Goal: Task Accomplishment & Management: Manage account settings

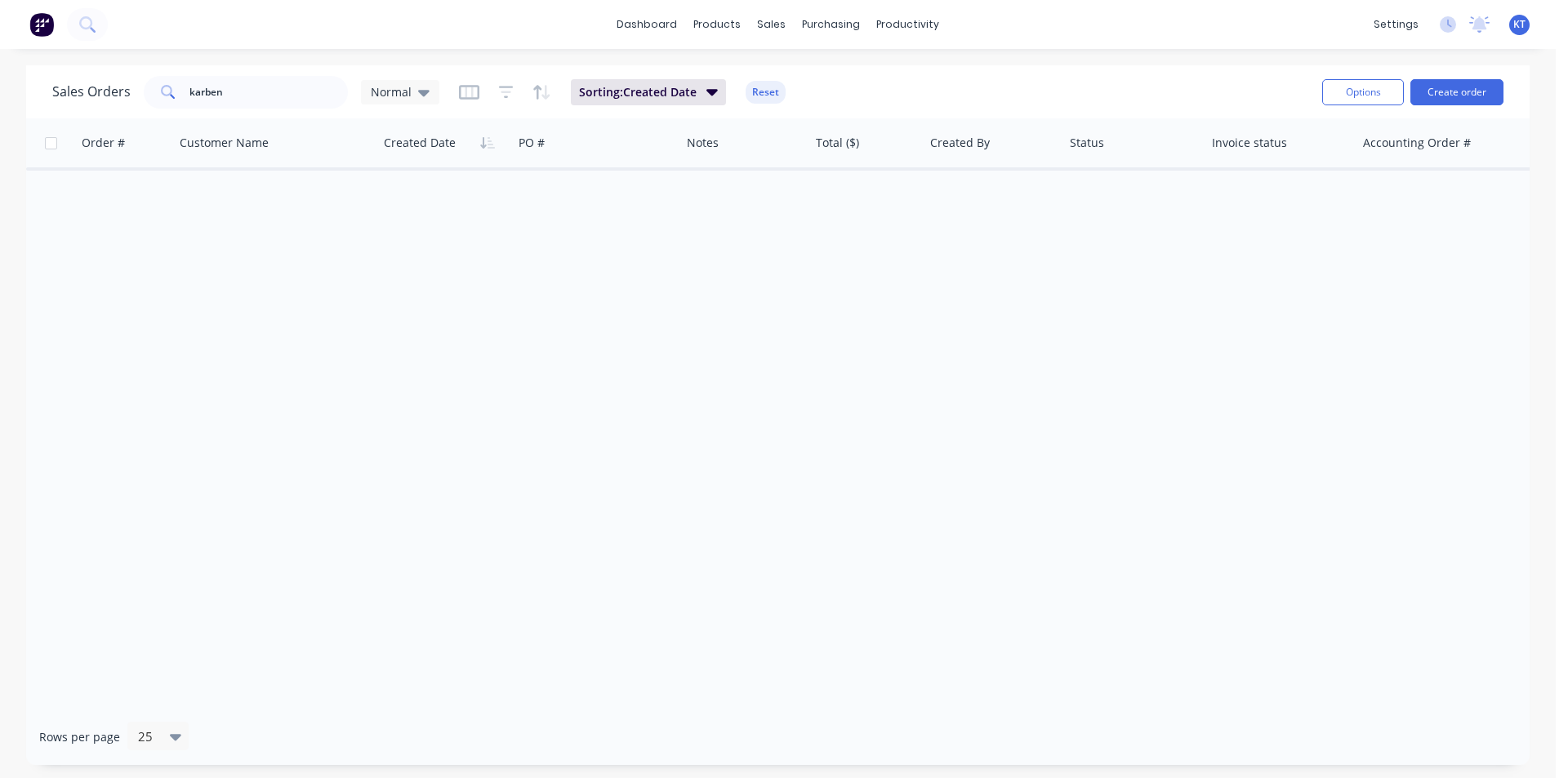
click at [271, 112] on div "Sales Orders karben Normal Sorting: Created Date Reset Options Create order" at bounding box center [778, 92] width 1504 height 53
click at [269, 91] on input "karben" at bounding box center [269, 91] width 159 height 32
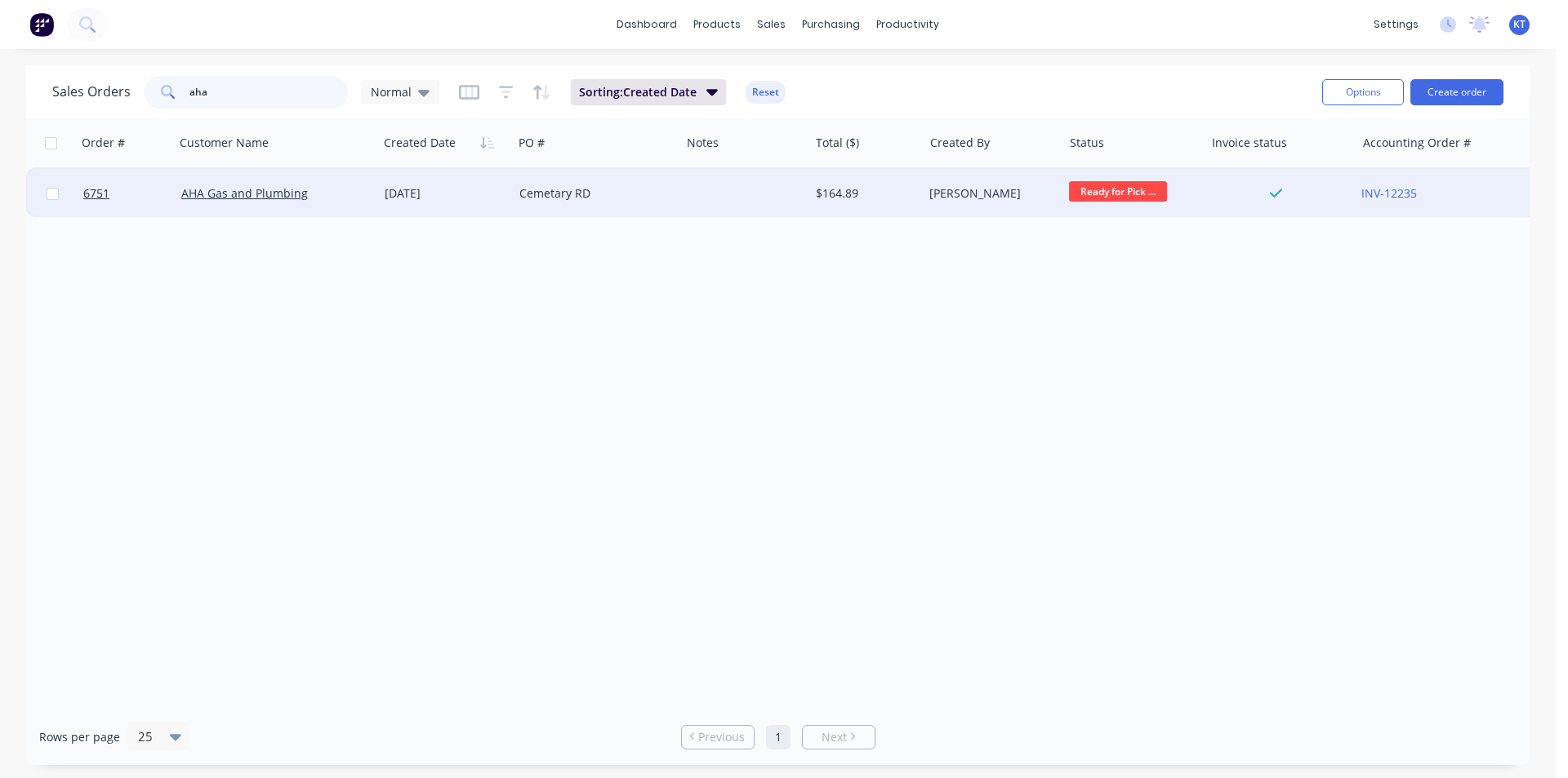
type input "aha"
click at [722, 195] on div at bounding box center [744, 193] width 128 height 49
click at [907, 198] on div "$164.89" at bounding box center [864, 193] width 96 height 17
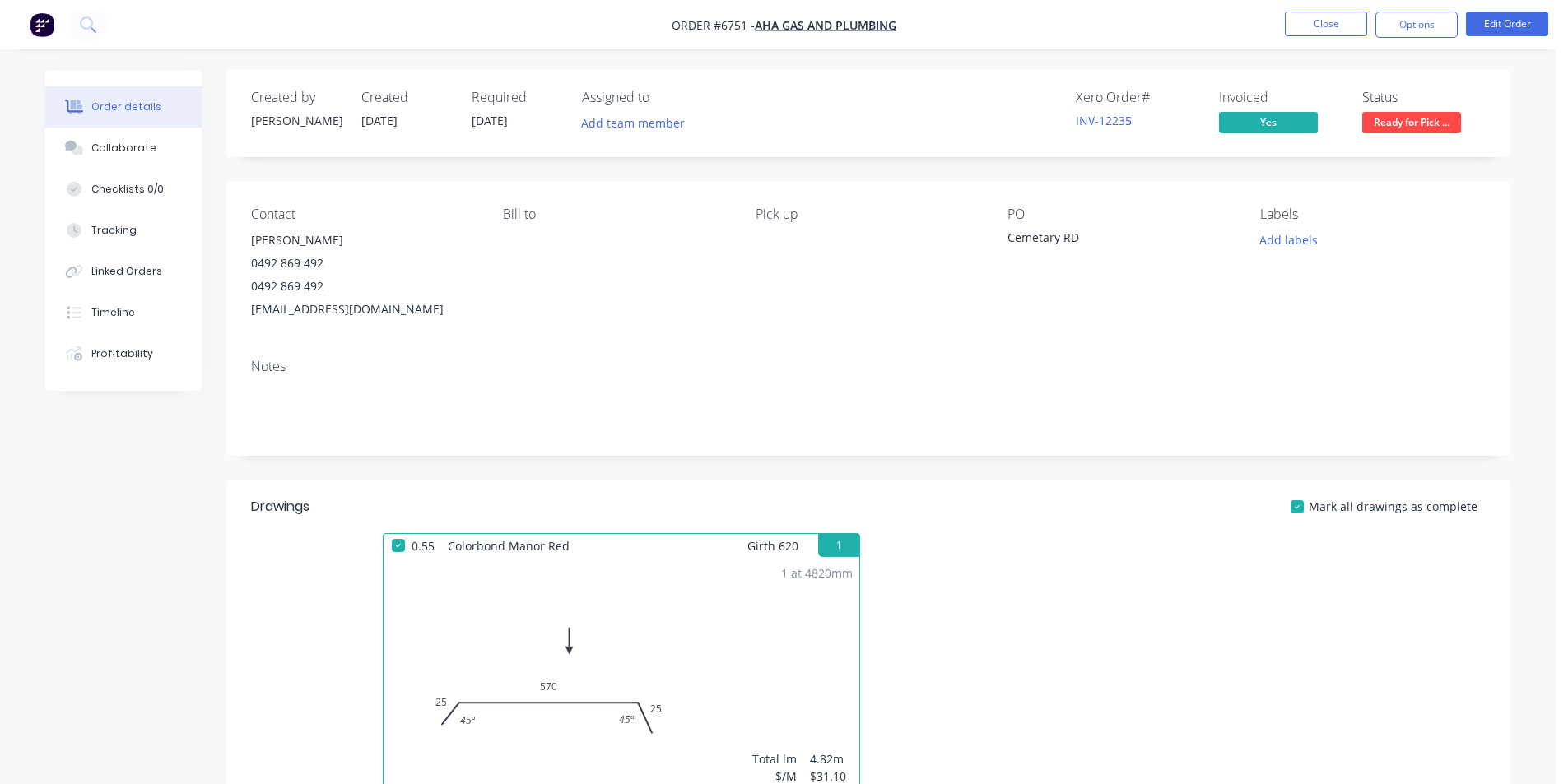
click at [1390, 121] on span "Ready for Pick ..." at bounding box center [1411, 122] width 98 height 20
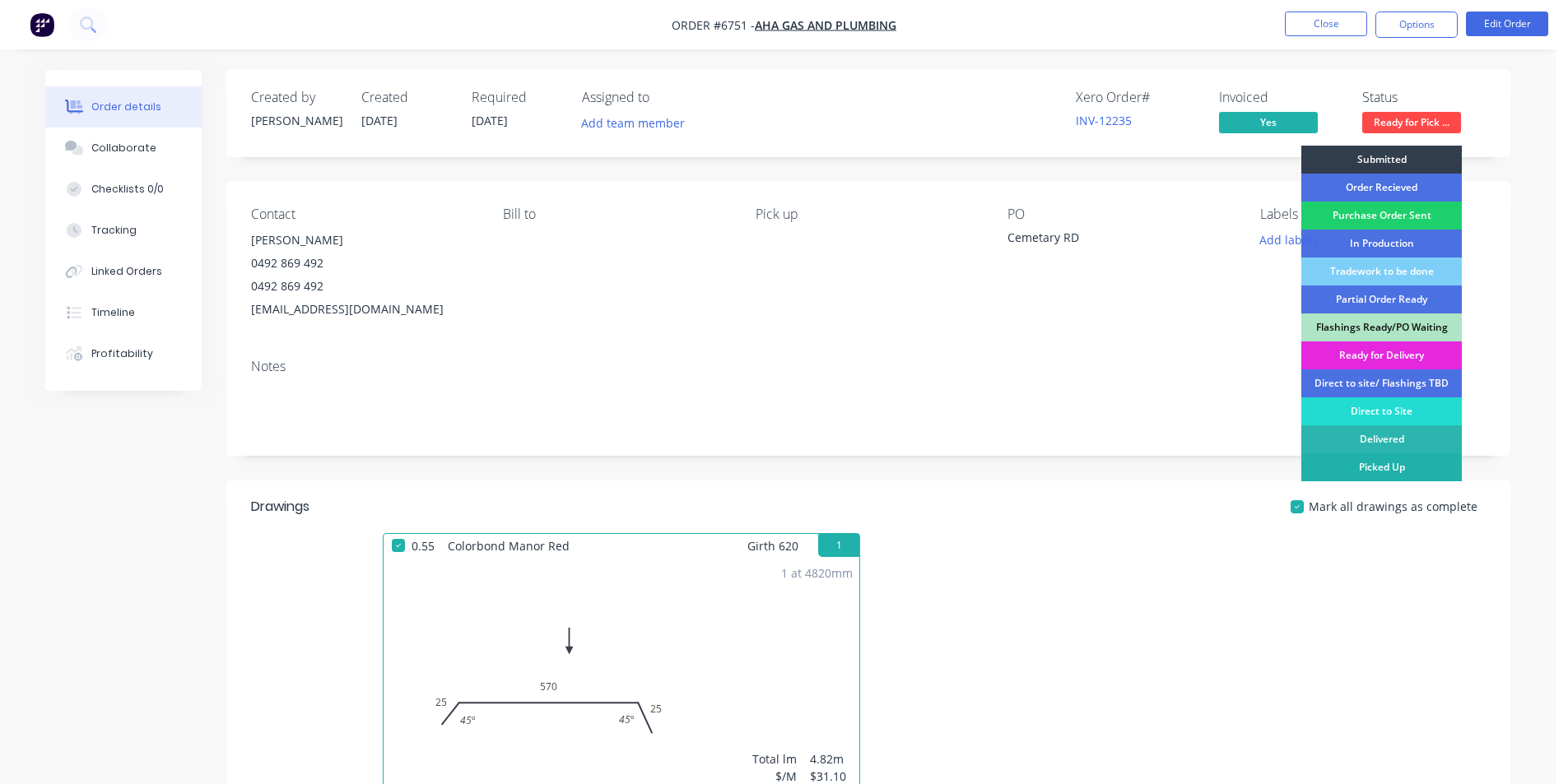
click at [1351, 464] on div "Picked Up" at bounding box center [1381, 468] width 161 height 28
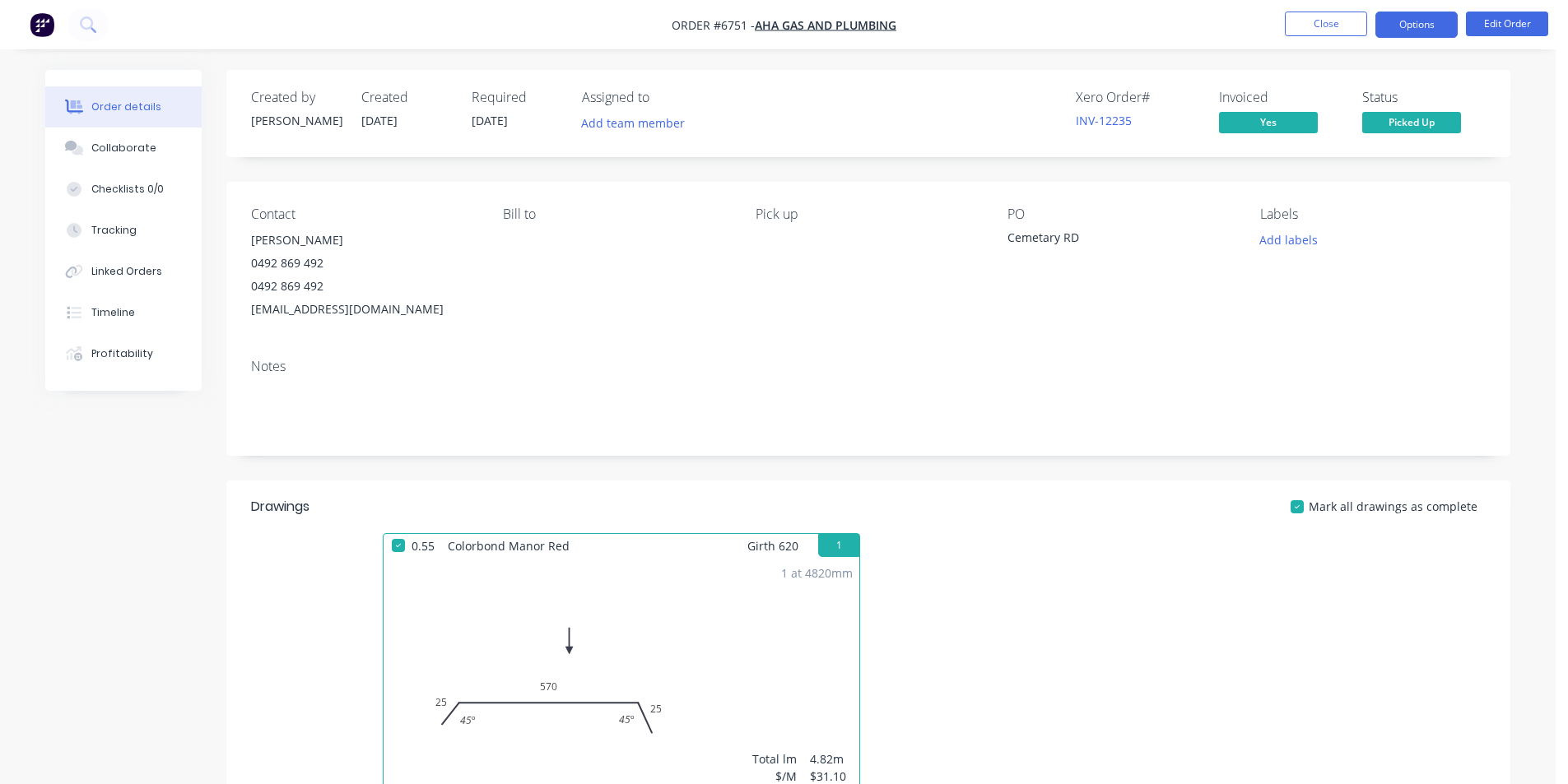
click at [1392, 24] on button "Options" at bounding box center [1417, 24] width 83 height 26
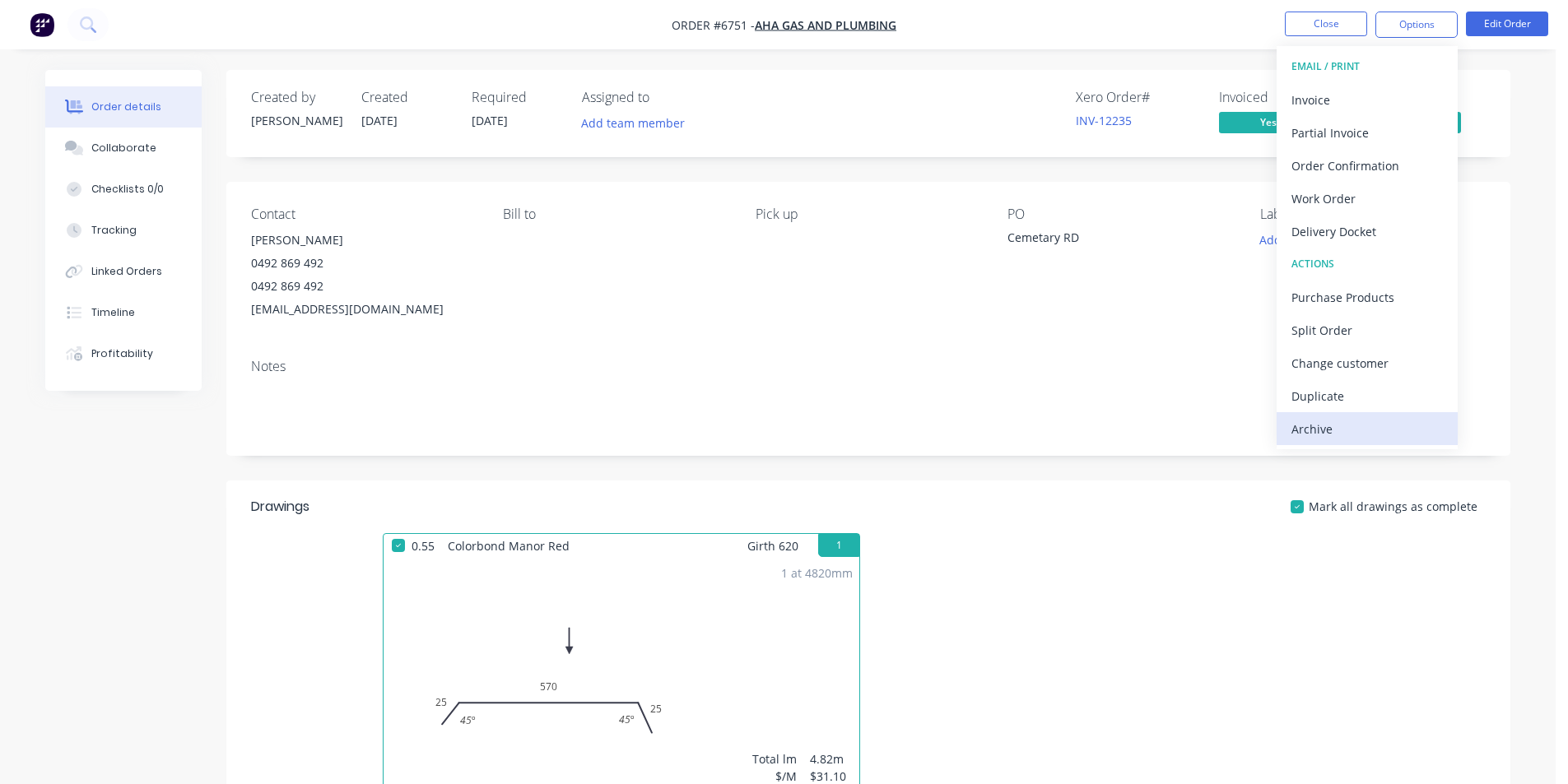
click at [1339, 441] on button "Archive" at bounding box center [1367, 428] width 181 height 32
